Goal: Information Seeking & Learning: Learn about a topic

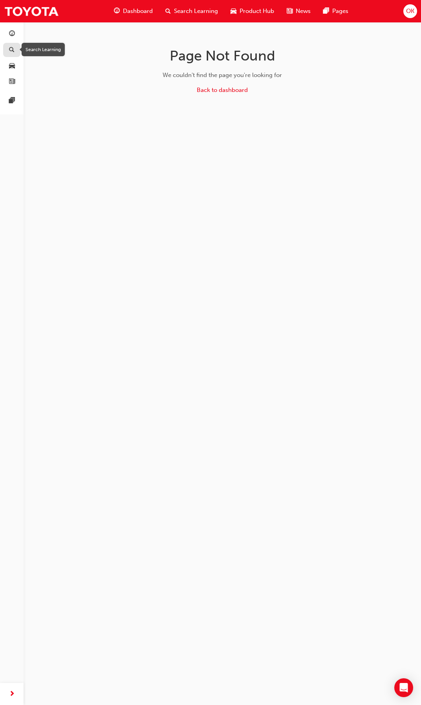
click at [12, 50] on span "search-icon" at bounding box center [12, 50] width 6 height 7
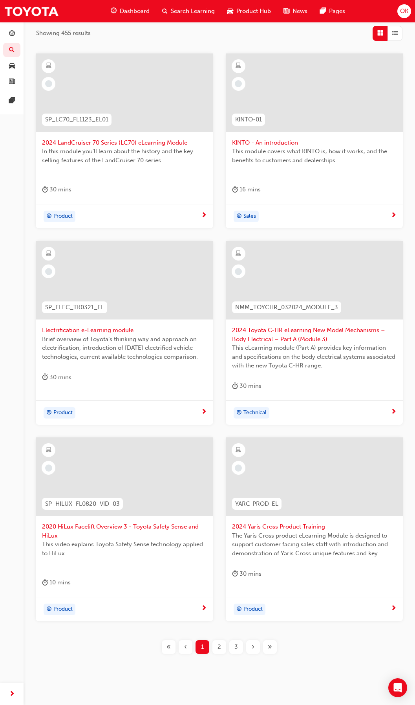
scroll to position [141, 0]
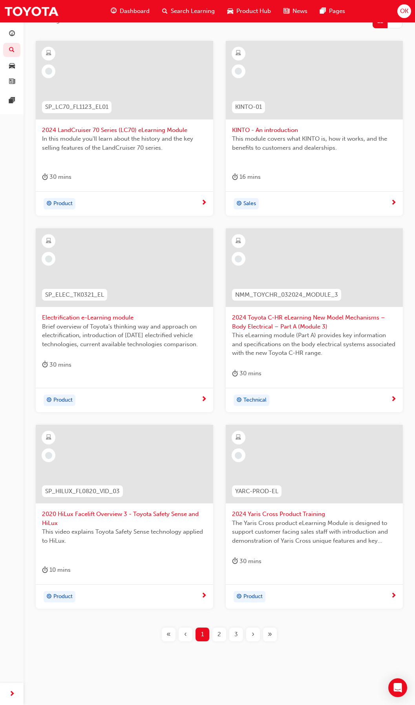
click at [219, 636] on span "2" at bounding box center [220, 634] width 4 height 9
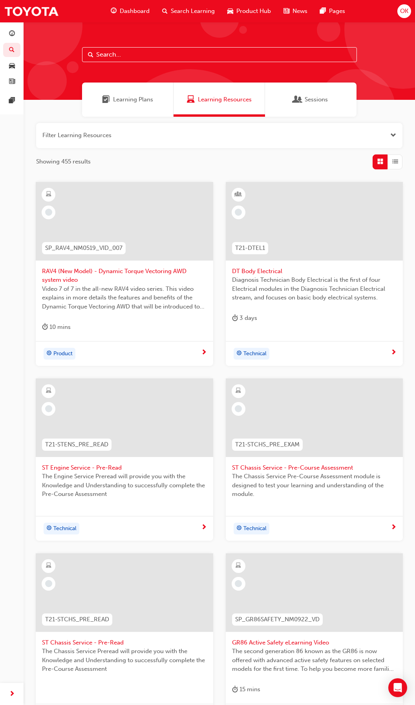
click at [92, 268] on span "RAV4 (New Model) - Dynamic Torque Vectoring AWD system video" at bounding box center [124, 276] width 165 height 18
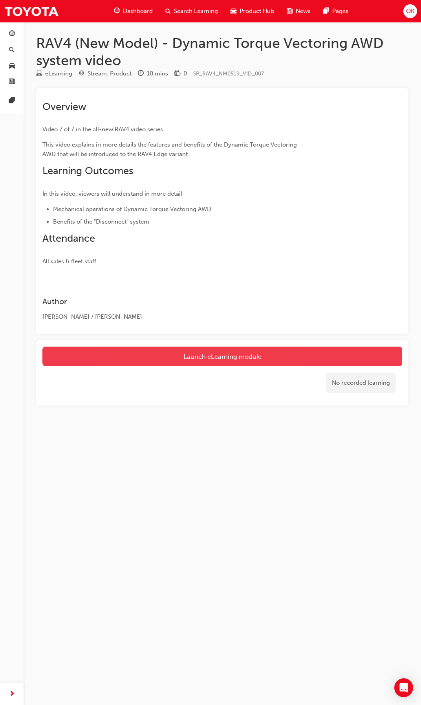
click at [202, 361] on link "Launch eLearning module" at bounding box center [222, 357] width 360 height 20
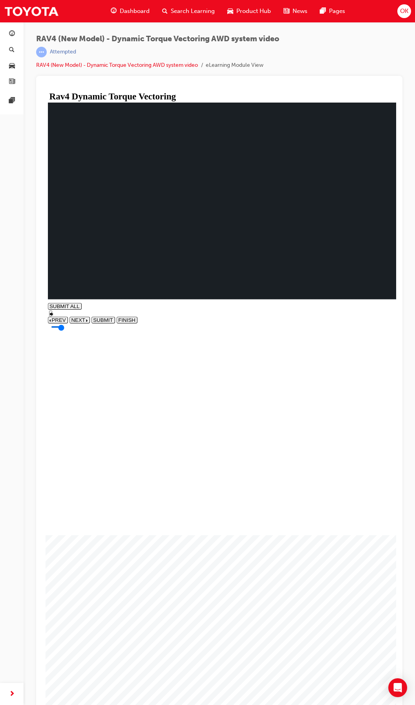
scroll to position [11, 0]
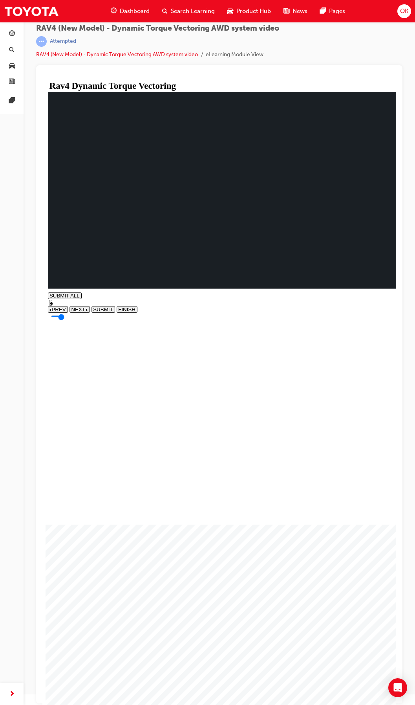
click at [90, 313] on button "NEXT" at bounding box center [80, 309] width 20 height 7
type input "0.064"
click at [54, 312] on button "pause" at bounding box center [51, 309] width 5 height 5
